Goal: Task Accomplishment & Management: Use online tool/utility

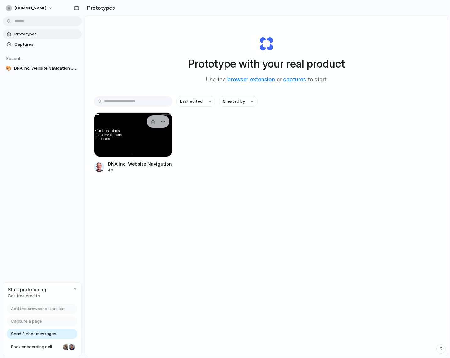
click at [127, 139] on div at bounding box center [133, 134] width 78 height 44
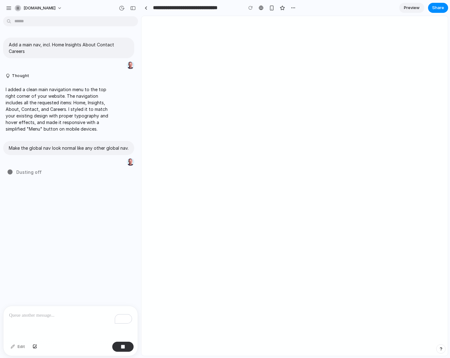
click at [411, 9] on span "Preview" at bounding box center [412, 8] width 16 height 6
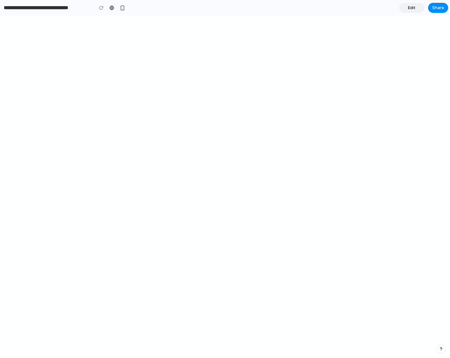
click at [415, 8] on span "Edit" at bounding box center [412, 8] width 8 height 6
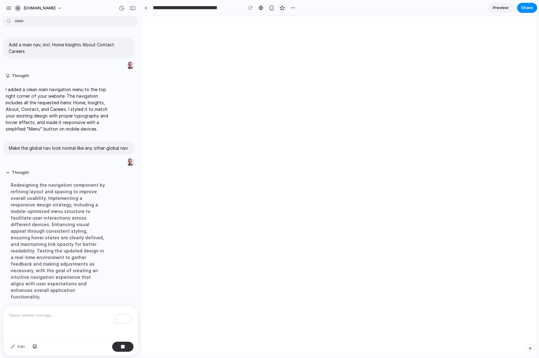
scroll to position [12, 0]
